Goal: Information Seeking & Learning: Find specific page/section

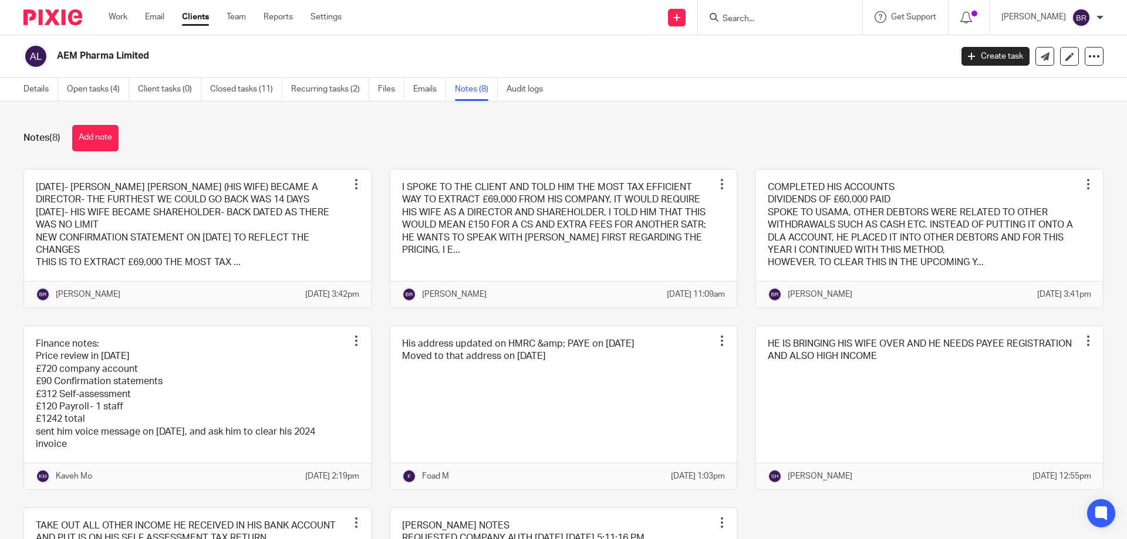
click at [772, 18] on input "Search" at bounding box center [774, 19] width 106 height 11
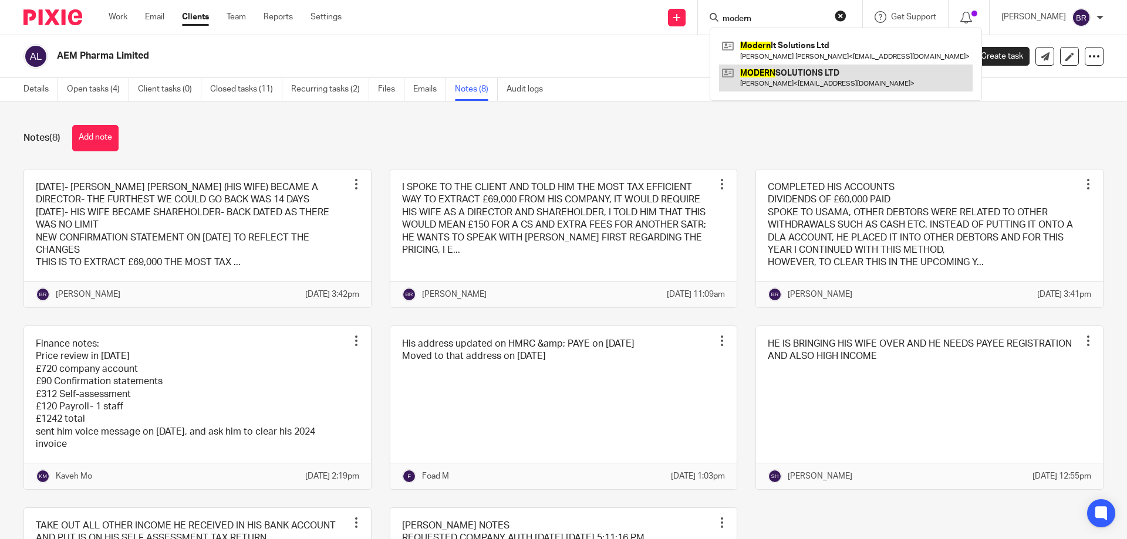
type input "modern"
click at [787, 78] on link at bounding box center [845, 78] width 253 height 27
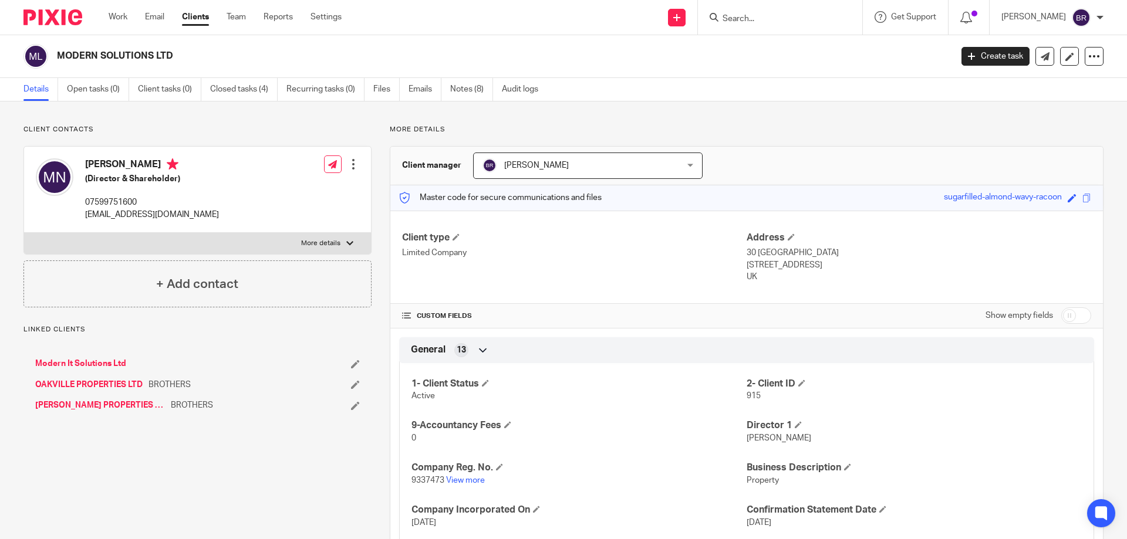
click at [472, 475] on p "9337473 View more" at bounding box center [578, 481] width 335 height 12
click at [470, 480] on link "View more" at bounding box center [465, 480] width 39 height 8
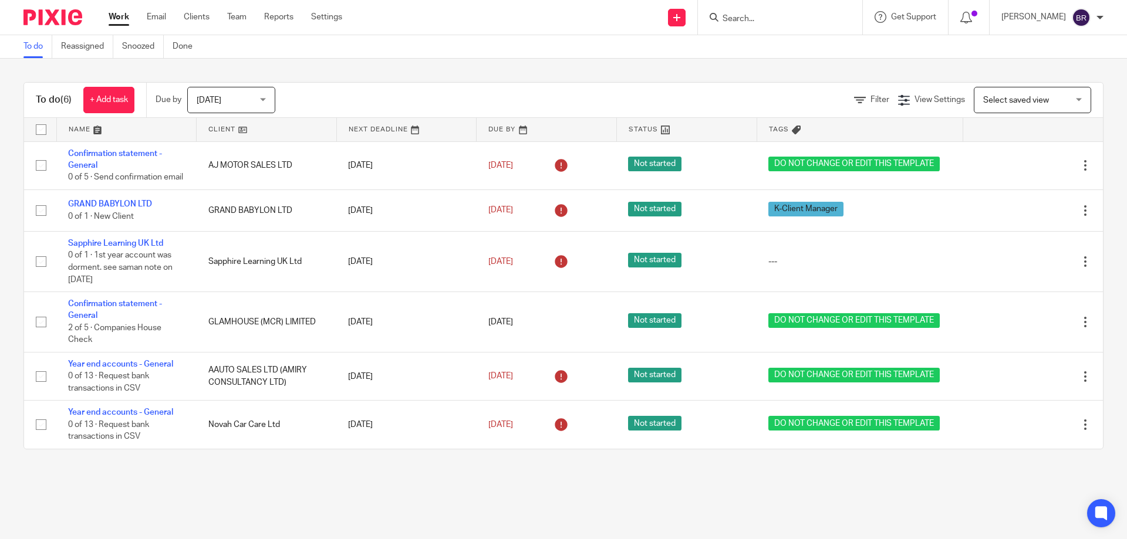
click at [796, 17] on input "Search" at bounding box center [774, 19] width 106 height 11
click at [198, 18] on link "Clients" at bounding box center [197, 17] width 26 height 12
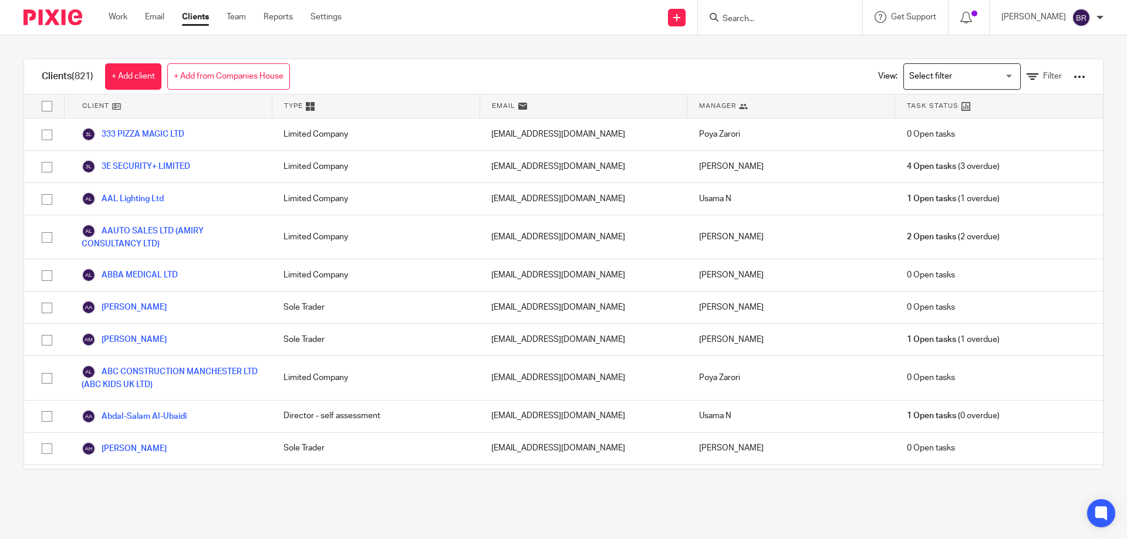
click at [935, 72] on input "Search for option" at bounding box center [959, 76] width 109 height 21
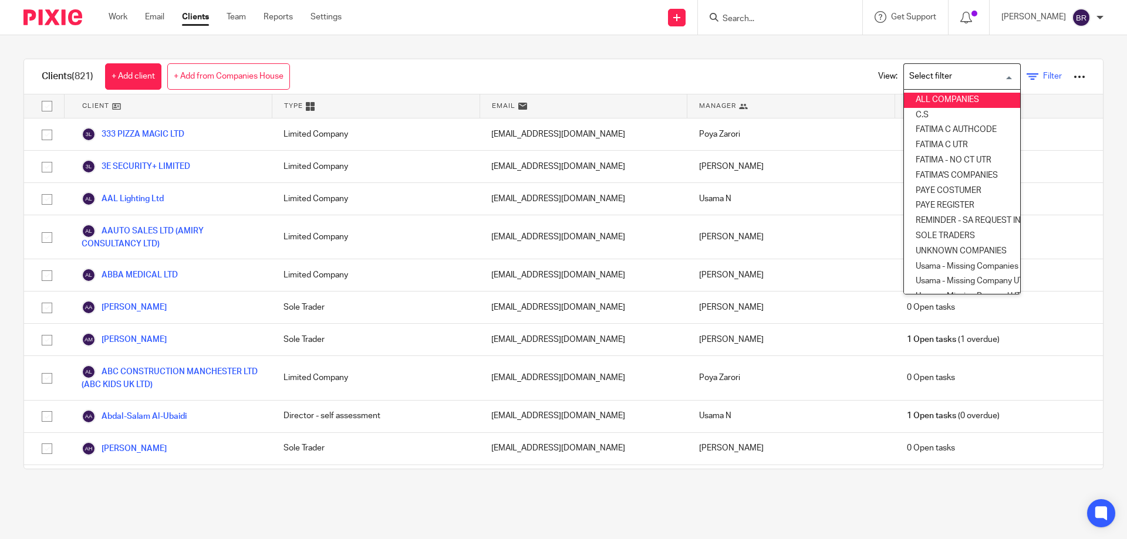
click at [1043, 77] on span "Filter" at bounding box center [1052, 76] width 19 height 8
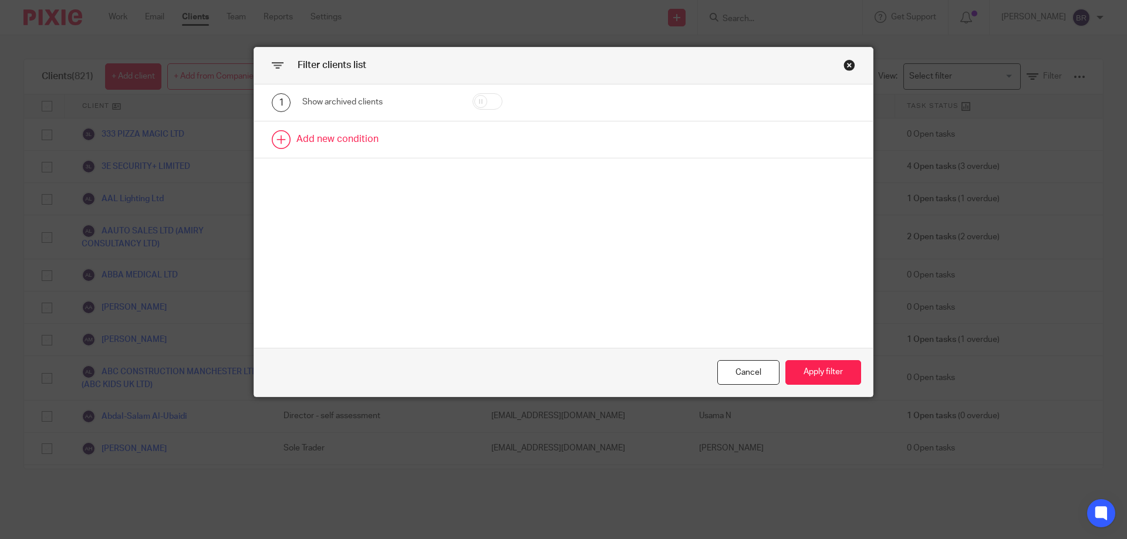
click at [405, 130] on link at bounding box center [563, 139] width 618 height 36
click at [402, 143] on div "Field" at bounding box center [368, 143] width 113 height 25
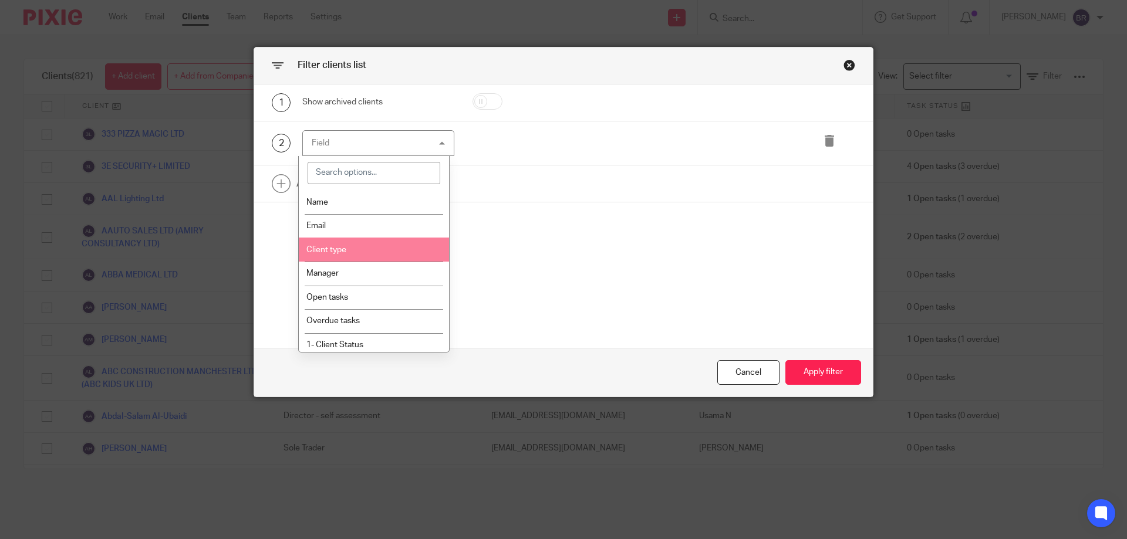
click at [383, 256] on li "Client type" at bounding box center [374, 250] width 151 height 24
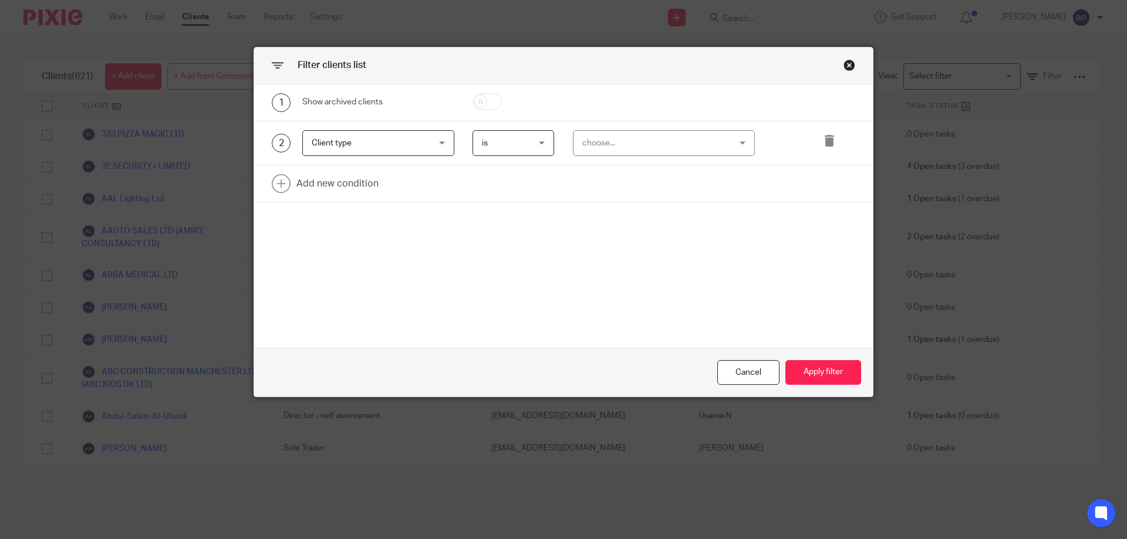
click at [667, 153] on div "choose..." at bounding box center [651, 143] width 138 height 25
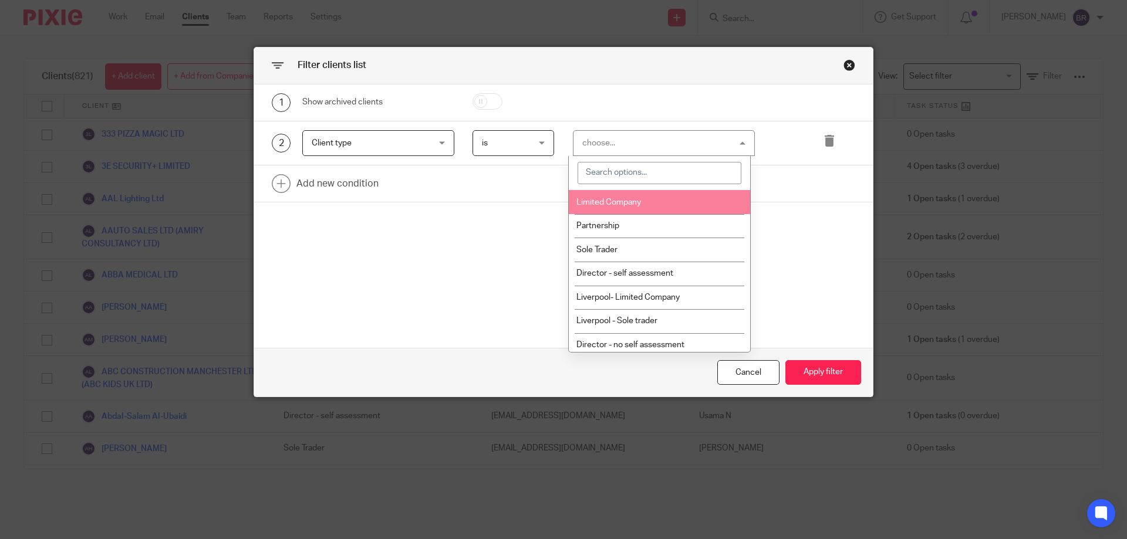
click at [657, 193] on li "Limited Company" at bounding box center [659, 202] width 181 height 24
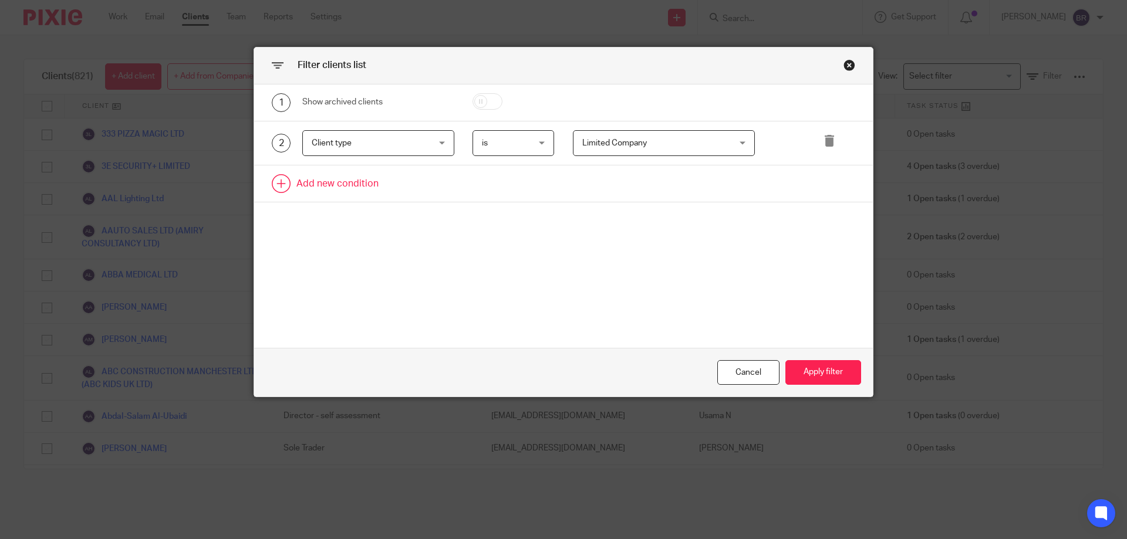
click at [359, 190] on link at bounding box center [563, 183] width 618 height 36
click at [361, 198] on div "Field" at bounding box center [368, 187] width 113 height 25
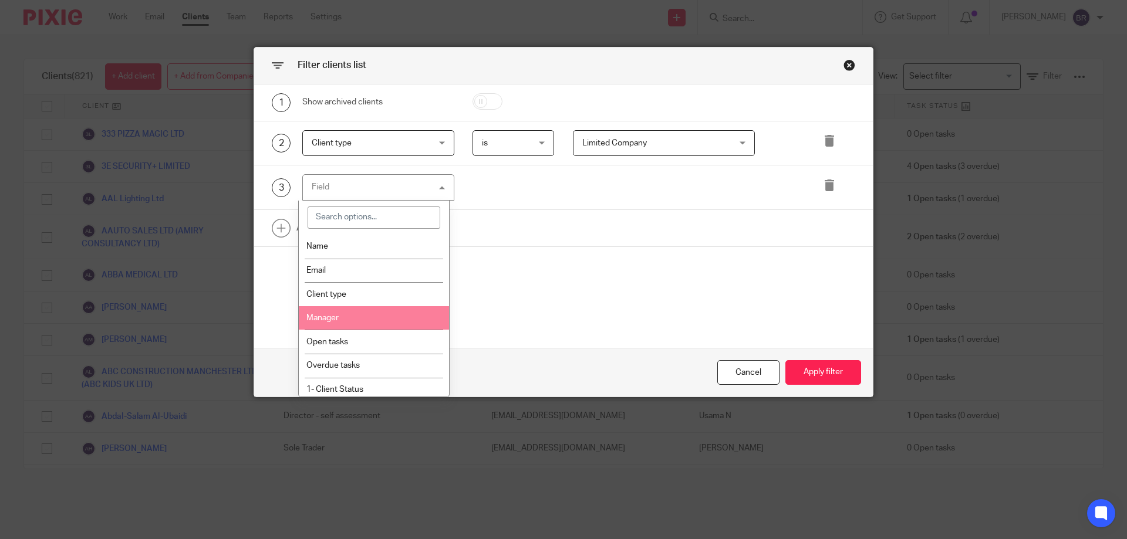
click at [365, 314] on li "Manager" at bounding box center [374, 318] width 151 height 24
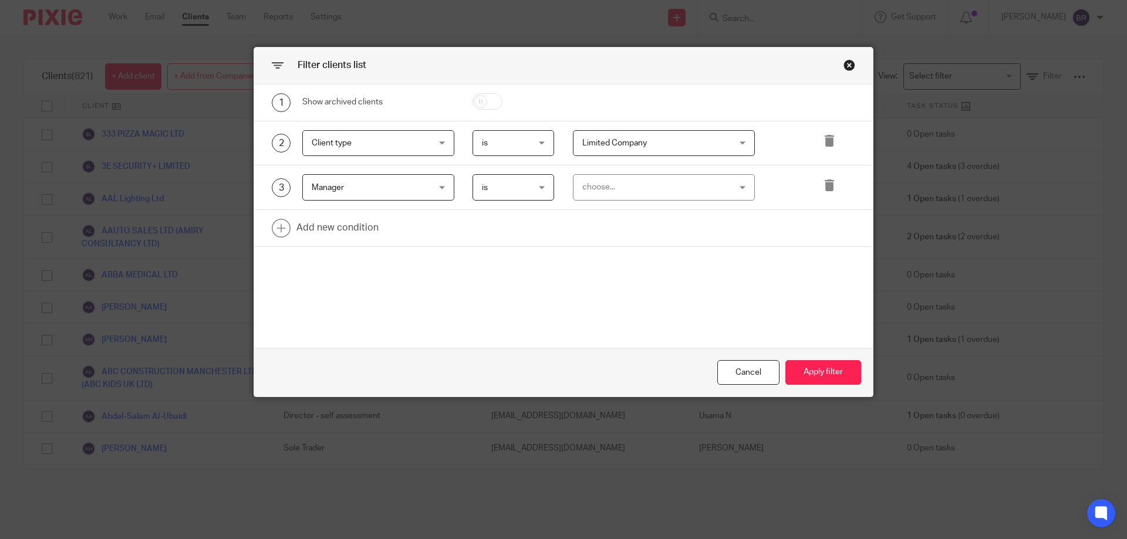
click at [689, 181] on div "choose..." at bounding box center [651, 187] width 138 height 25
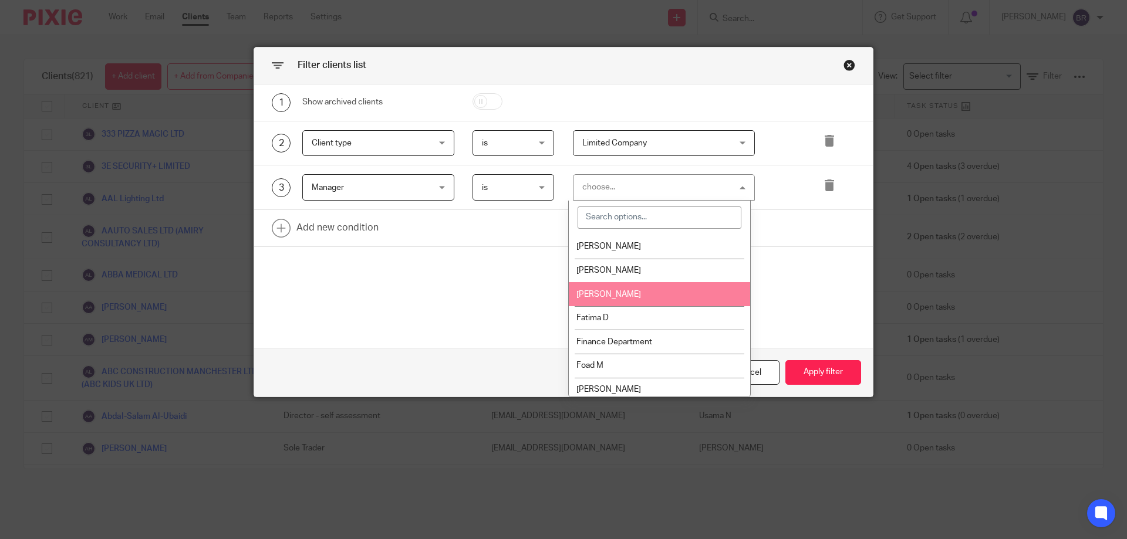
click at [666, 292] on li "[PERSON_NAME]" at bounding box center [659, 294] width 181 height 24
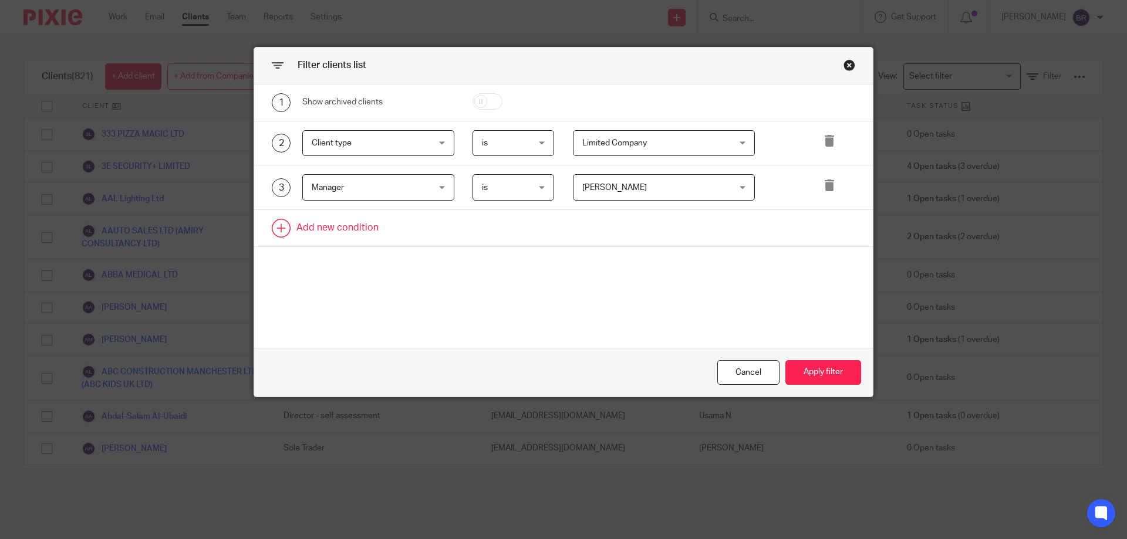
click at [330, 218] on link at bounding box center [563, 228] width 618 height 36
click at [357, 229] on div "Field" at bounding box center [368, 231] width 113 height 25
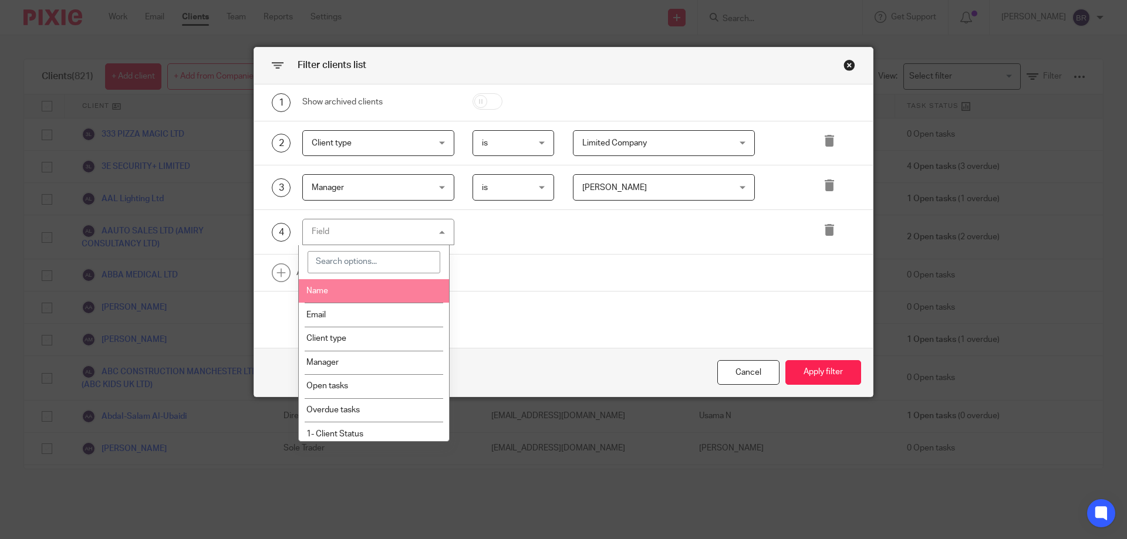
click at [685, 298] on div "1 Show archived clients 2 Client type Client type Name Email Client type Manage…" at bounding box center [563, 215] width 618 height 263
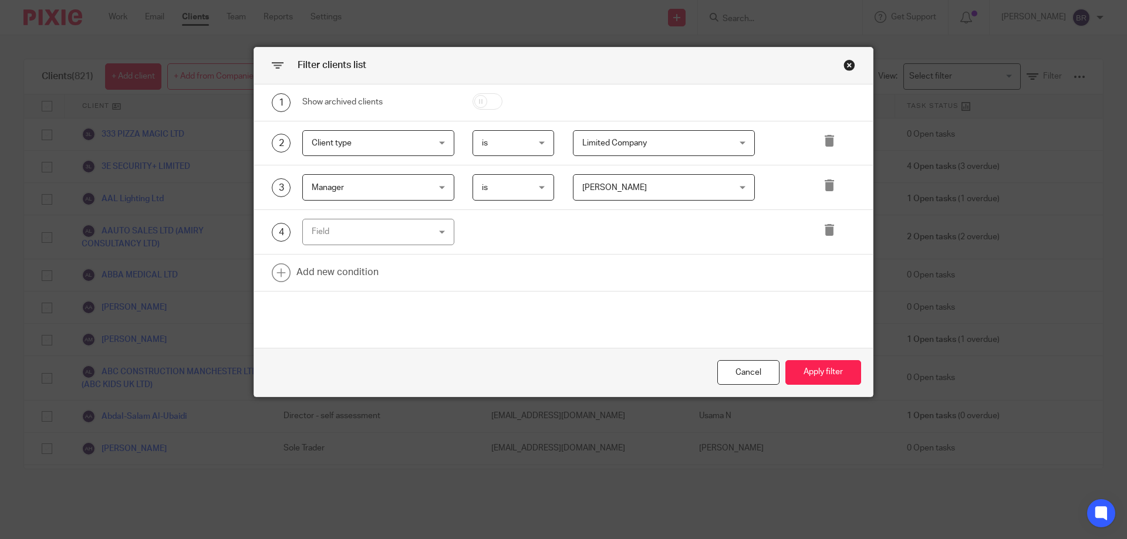
click at [832, 228] on div at bounding box center [830, 232] width 50 height 26
click at [831, 234] on div at bounding box center [830, 232] width 50 height 26
click at [829, 232] on icon at bounding box center [829, 230] width 12 height 12
click at [830, 368] on button "Apply filter" at bounding box center [823, 372] width 76 height 25
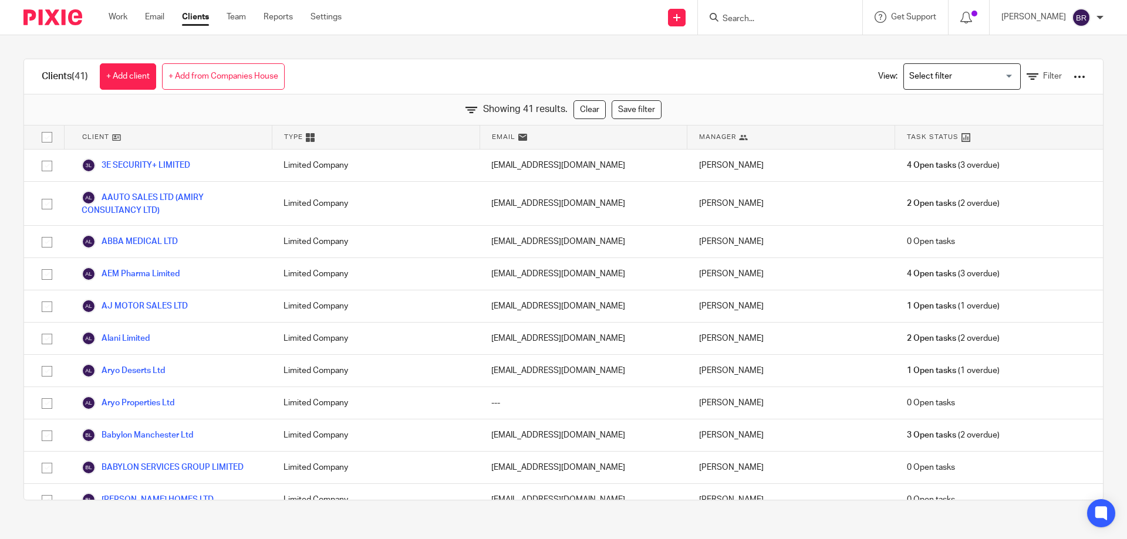
click at [1073, 77] on div at bounding box center [1079, 77] width 12 height 12
click at [1013, 143] on link "Export clients to CSV file" at bounding box center [984, 139] width 163 height 18
click at [797, 16] on input "Search" at bounding box center [774, 19] width 106 height 11
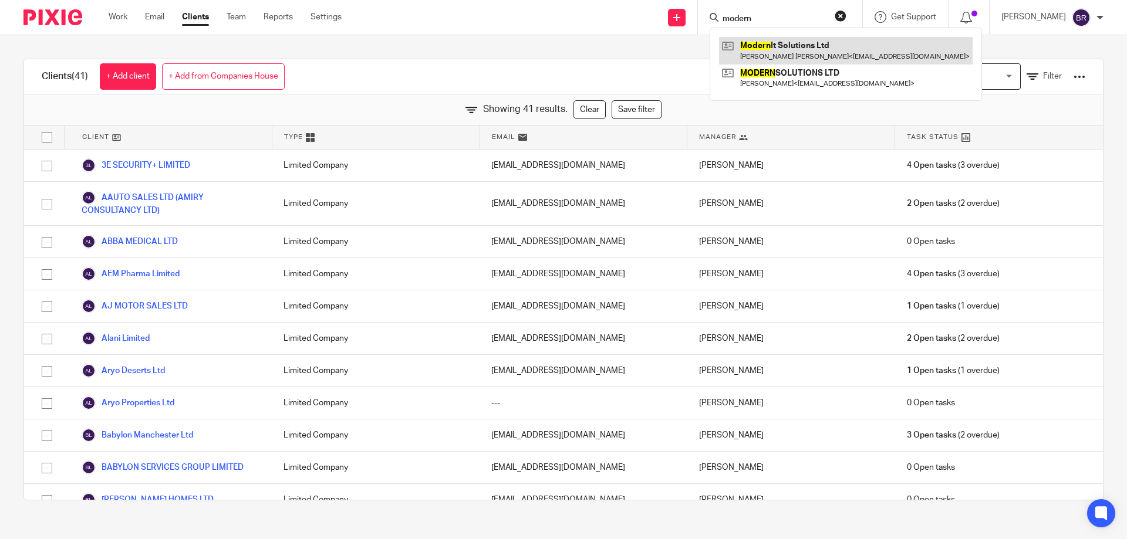
type input "modern"
click at [883, 47] on link at bounding box center [845, 50] width 253 height 27
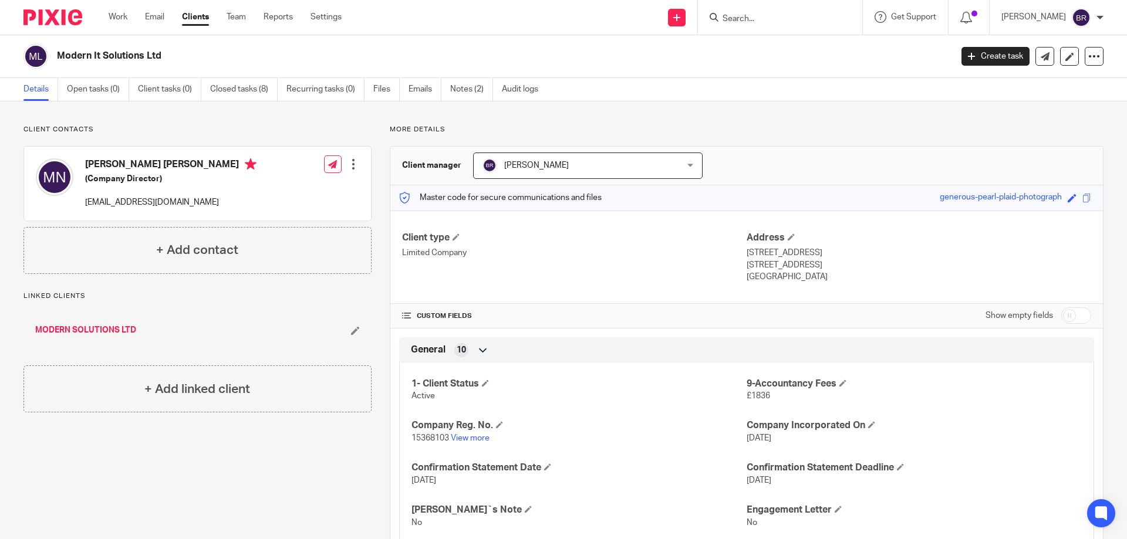
click at [467, 433] on p "15368103 View more" at bounding box center [578, 438] width 335 height 12
click at [473, 435] on link "View more" at bounding box center [470, 438] width 39 height 8
